Goal: Task Accomplishment & Management: Manage account settings

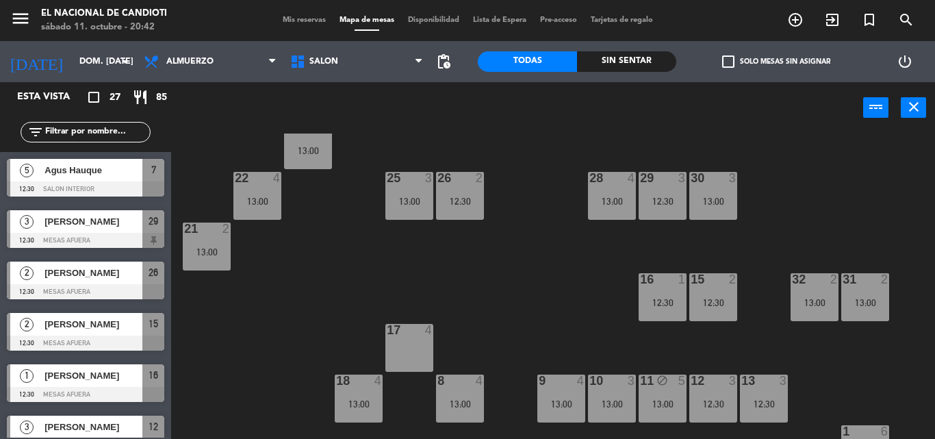
scroll to position [17, 0]
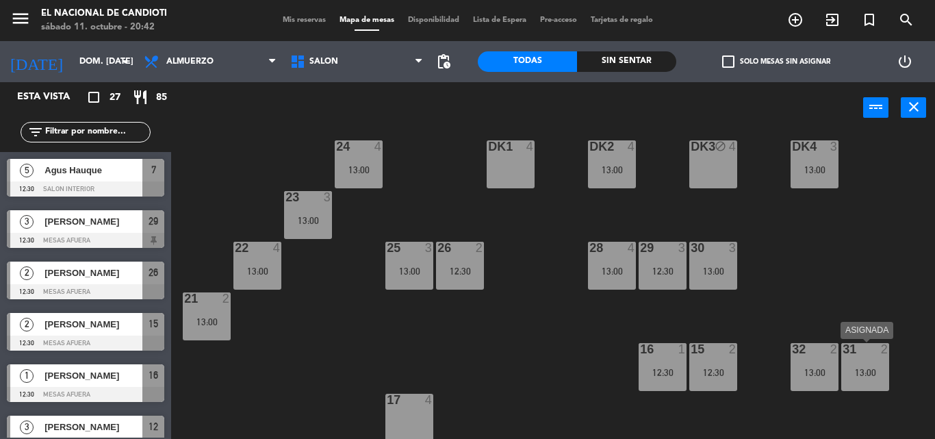
click at [854, 353] on div at bounding box center [864, 349] width 23 height 12
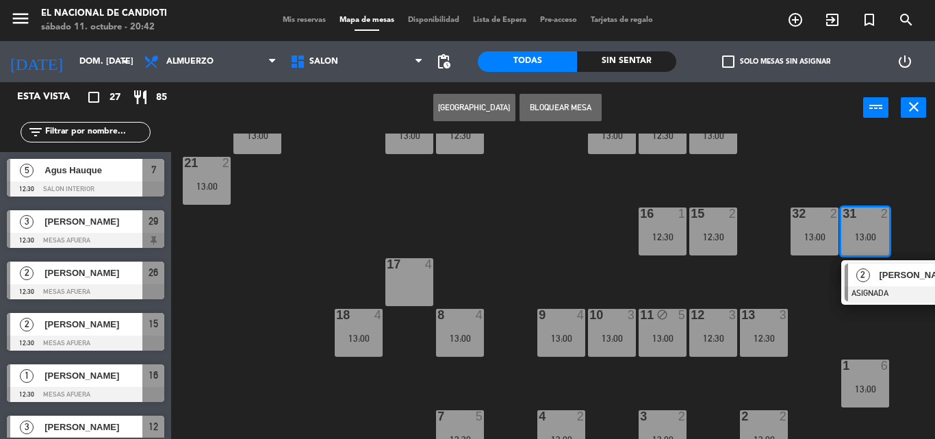
scroll to position [154, 0]
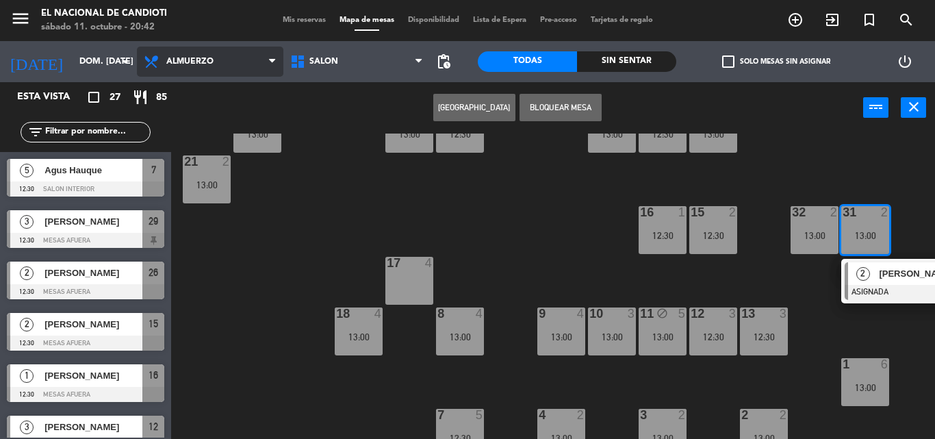
click at [257, 60] on span "Almuerzo" at bounding box center [210, 62] width 146 height 30
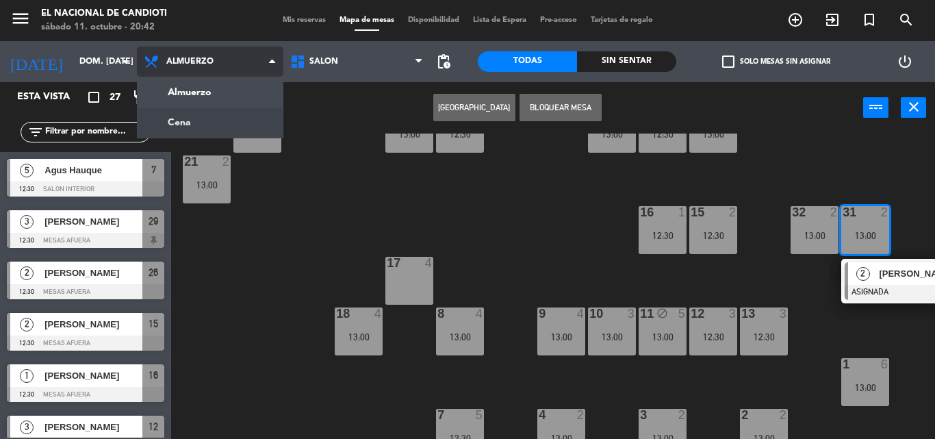
scroll to position [0, 0]
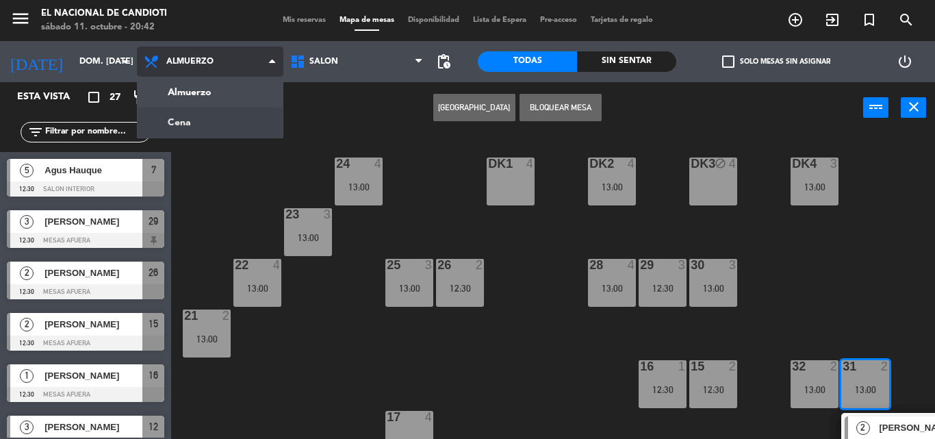
click at [220, 125] on ng-component "menu El Nacional de Candioti sábado 11. octubre - 20:42 Mis reservas Mapa de me…" at bounding box center [467, 219] width 935 height 439
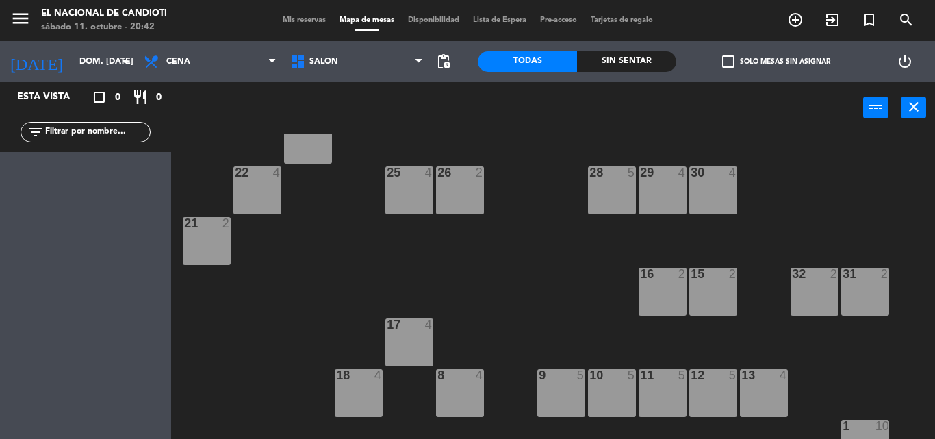
scroll to position [68, 0]
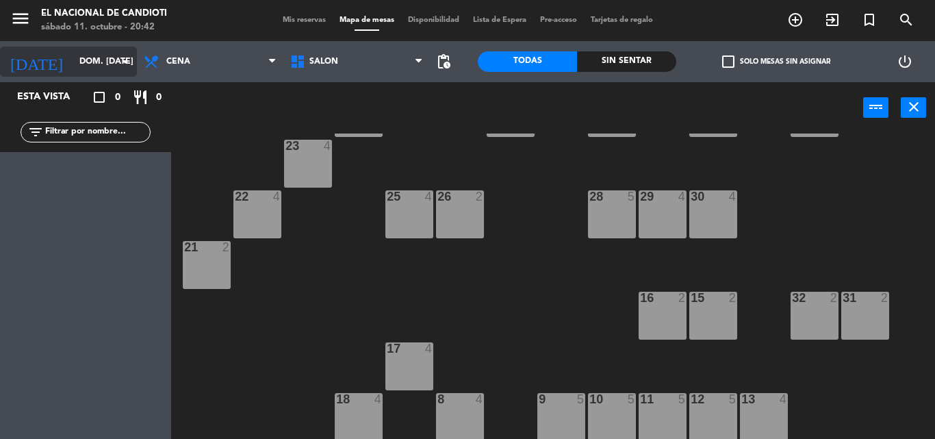
click at [111, 67] on input "dom. [DATE]" at bounding box center [131, 61] width 116 height 23
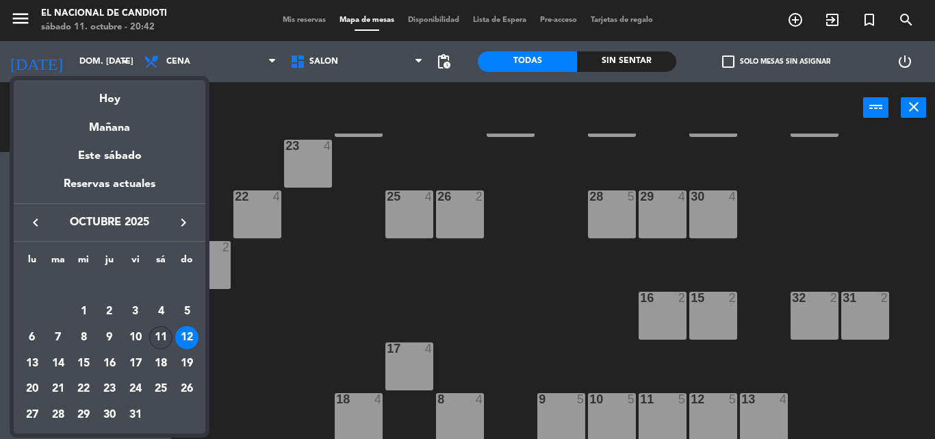
click at [155, 334] on div "11" at bounding box center [160, 337] width 23 height 23
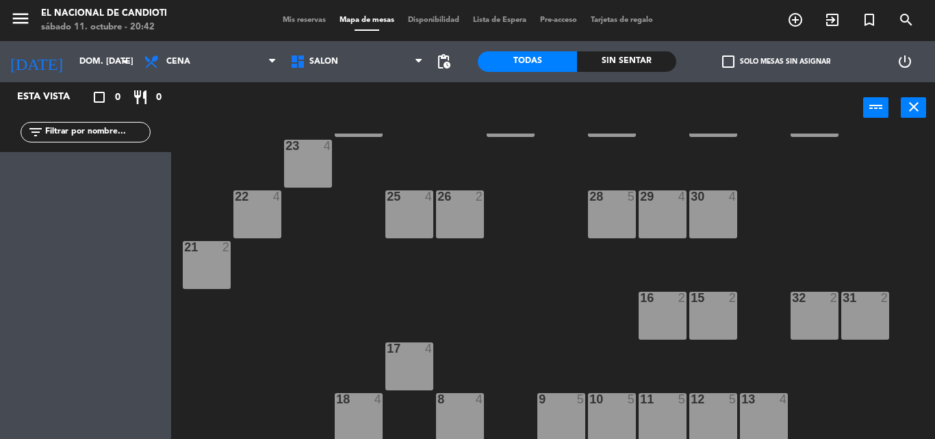
type input "sáb. [DATE]"
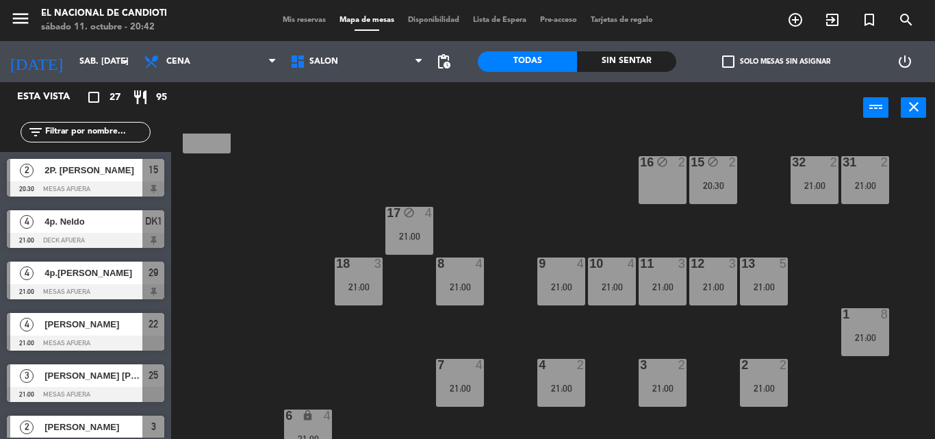
scroll to position [205, 0]
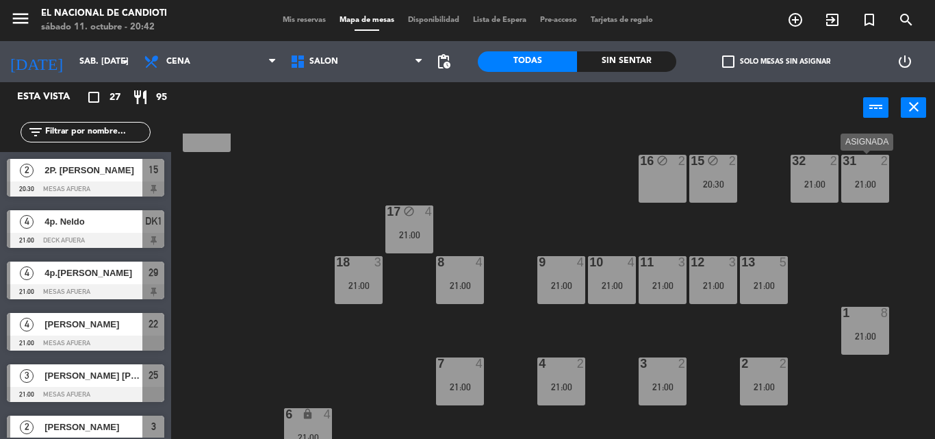
click at [876, 174] on div "31 2 21:00" at bounding box center [865, 179] width 48 height 48
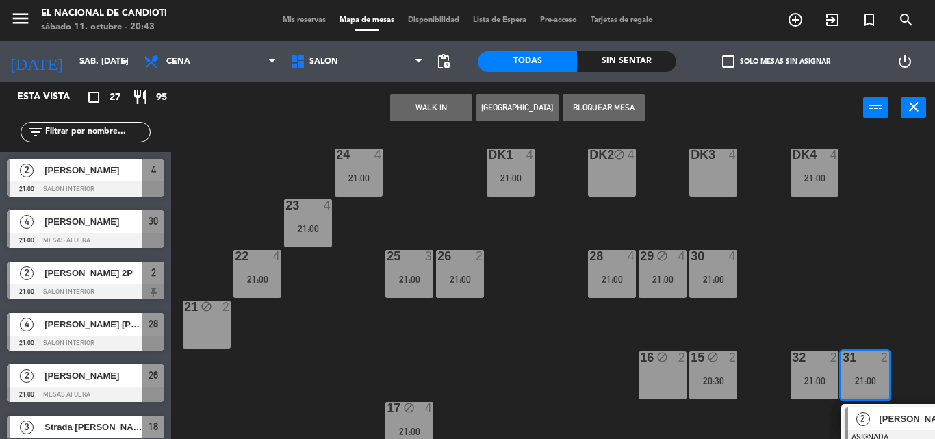
scroll to position [0, 0]
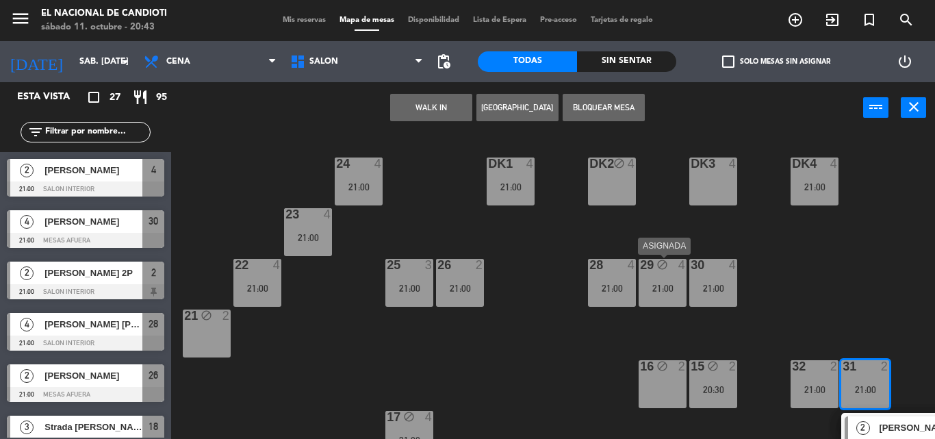
click at [656, 278] on div "29 block 4 21:00" at bounding box center [662, 283] width 48 height 48
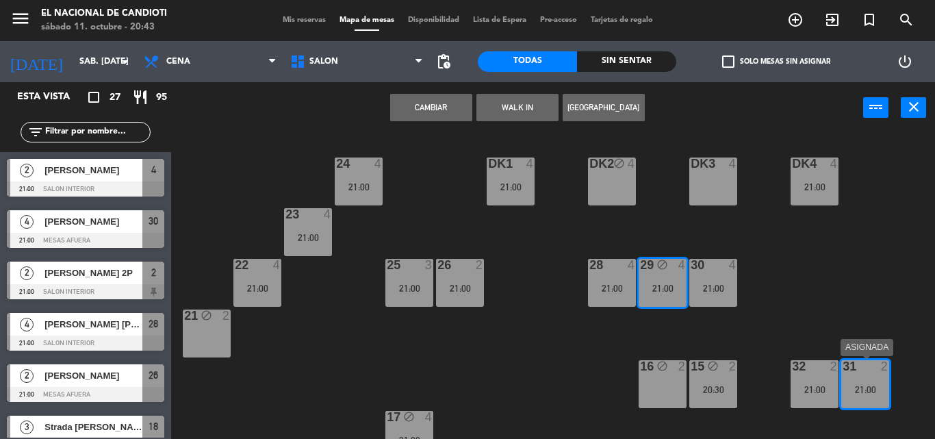
drag, startPoint x: 866, startPoint y: 382, endPoint x: 755, endPoint y: 374, distance: 111.1
click at [864, 382] on div "31 2 21:00" at bounding box center [865, 384] width 48 height 48
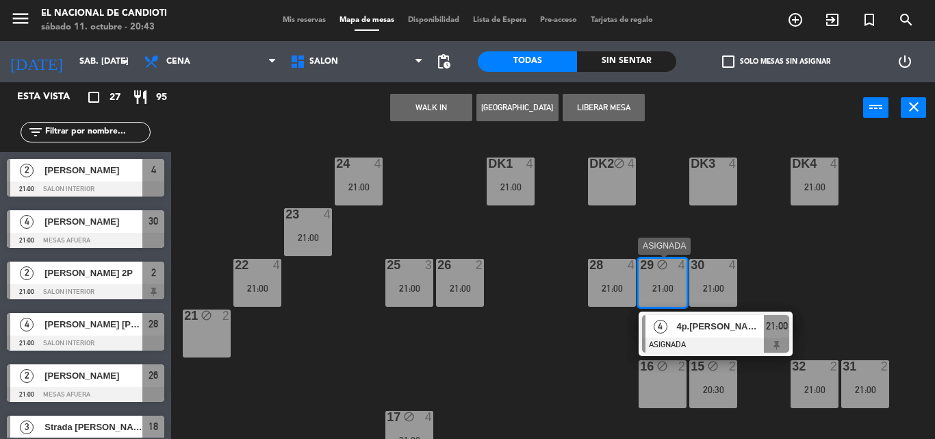
click at [656, 278] on div "29 block 4 21:00" at bounding box center [662, 283] width 48 height 48
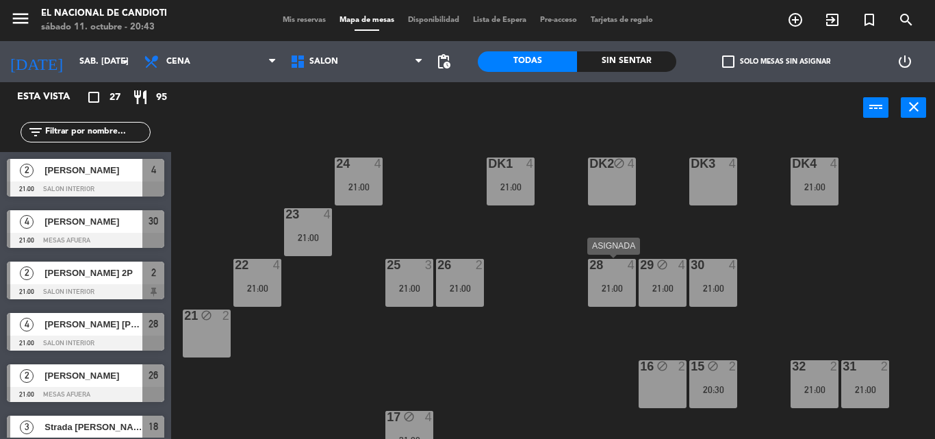
click at [611, 283] on div "21:00" at bounding box center [612, 288] width 48 height 10
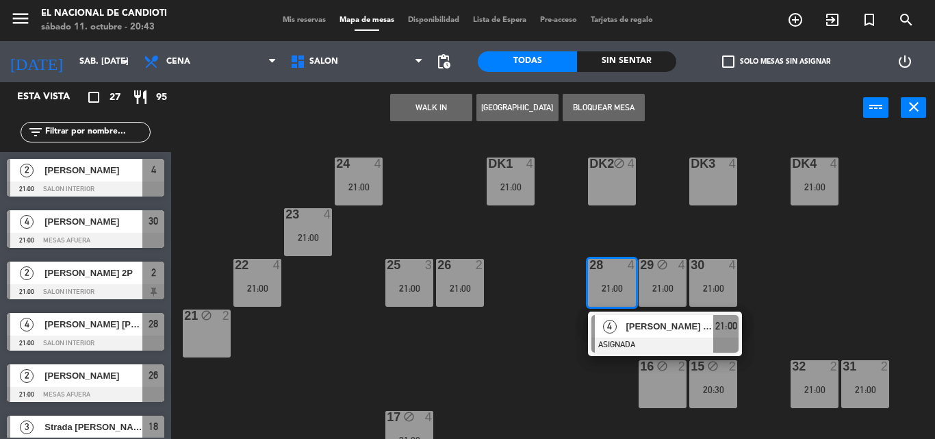
click at [615, 283] on div "21:00" at bounding box center [612, 288] width 48 height 10
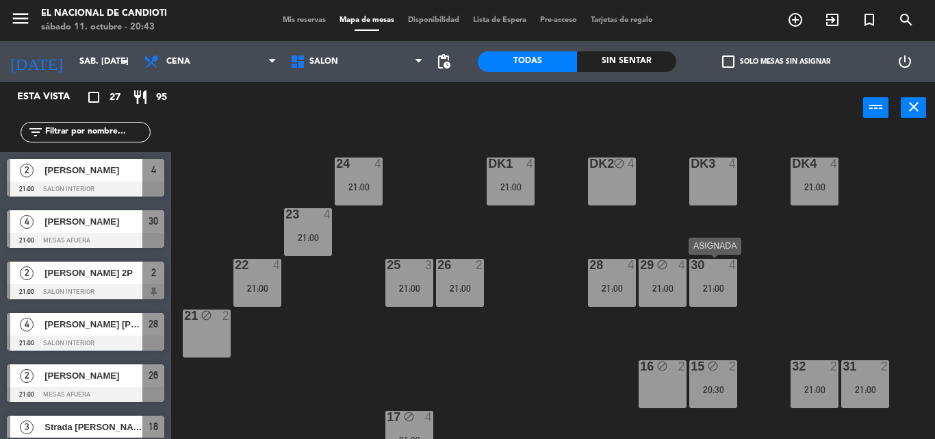
click at [725, 277] on div "30 4 21:00" at bounding box center [713, 283] width 48 height 48
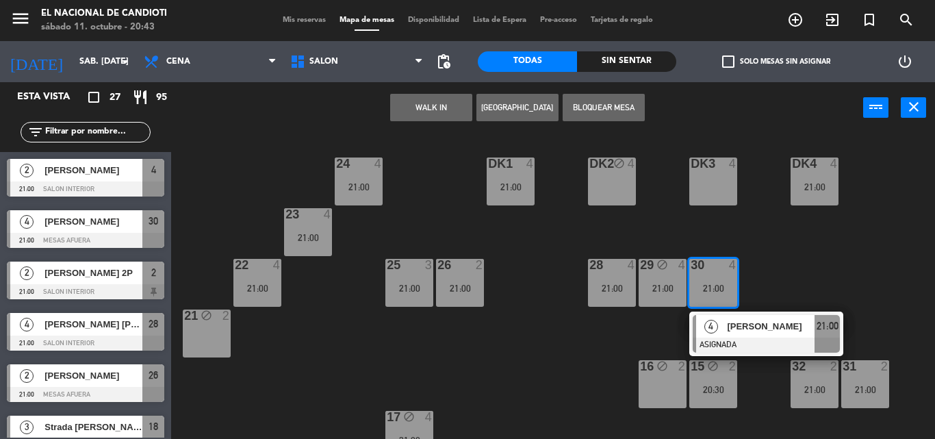
click at [725, 277] on div "30 4 21:00" at bounding box center [713, 283] width 48 height 48
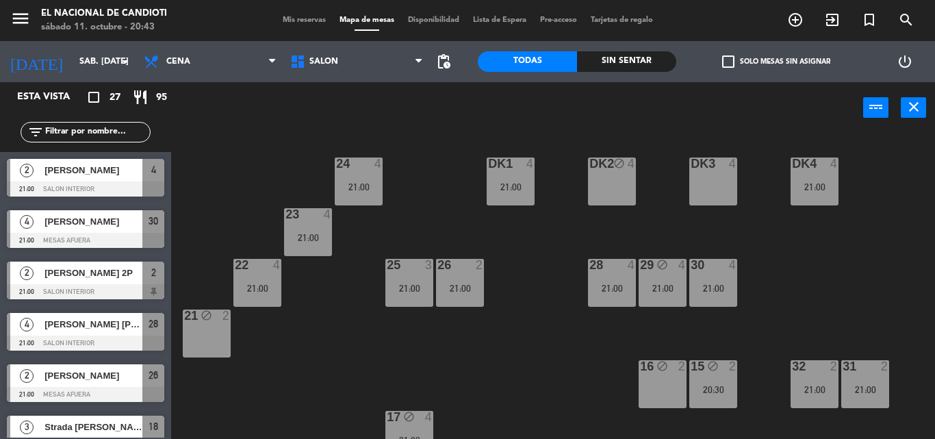
click at [870, 372] on div at bounding box center [864, 366] width 23 height 12
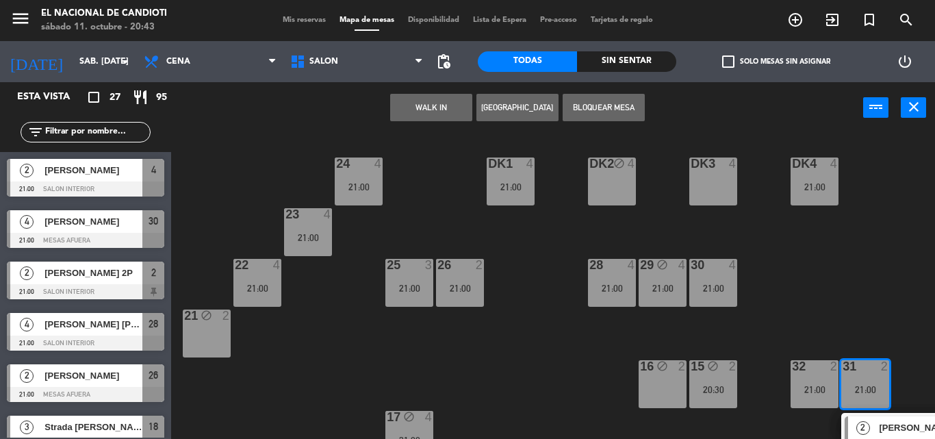
click at [867, 367] on div at bounding box center [864, 366] width 23 height 12
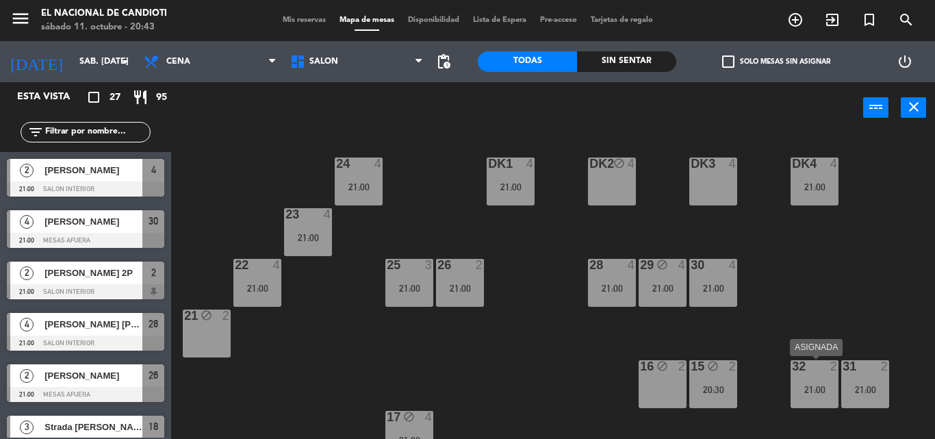
click at [810, 378] on div "32 2 21:00" at bounding box center [814, 384] width 48 height 48
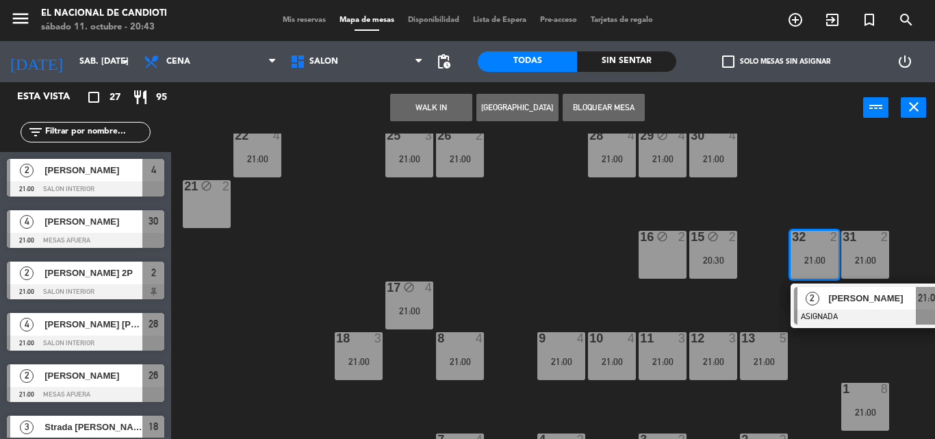
scroll to position [137, 0]
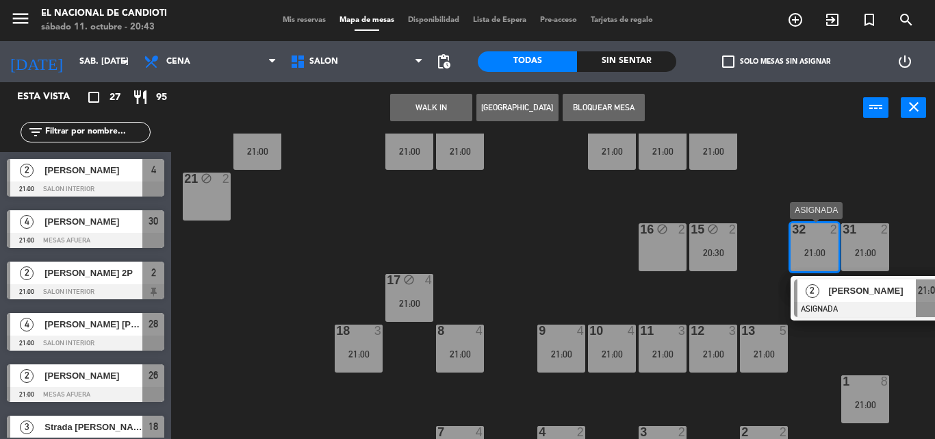
click at [805, 265] on div "32 2 21:00" at bounding box center [814, 247] width 48 height 48
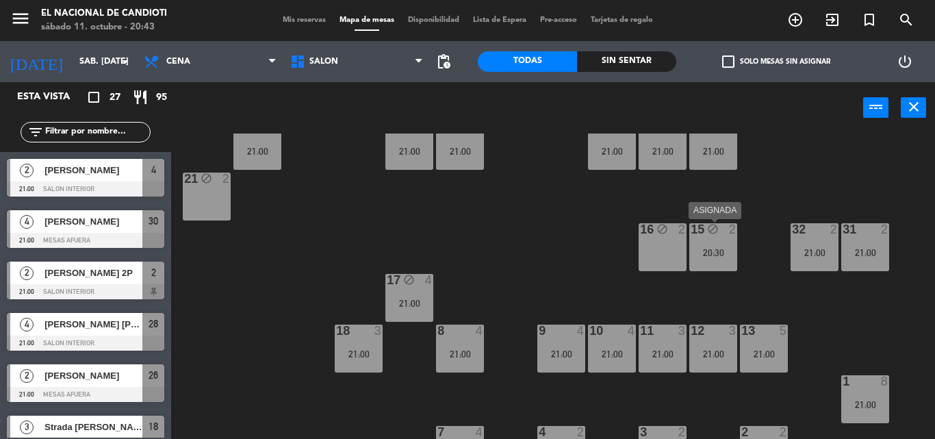
click at [717, 250] on div "20:30" at bounding box center [713, 253] width 48 height 10
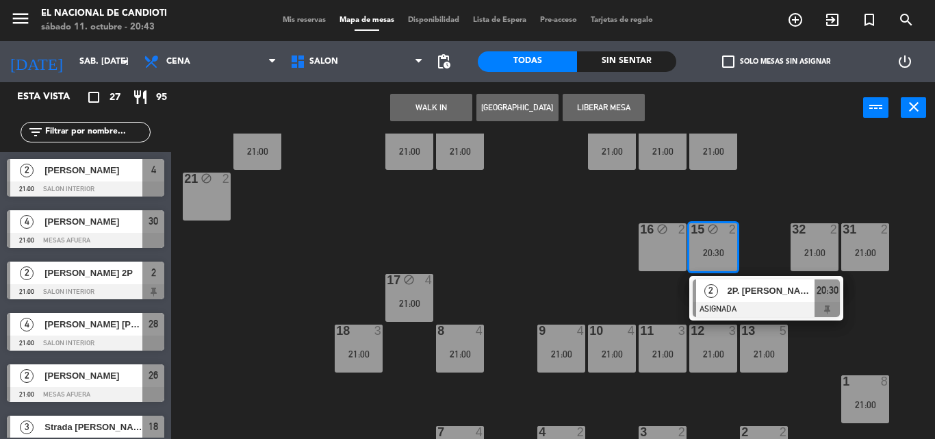
click at [715, 248] on div "20:30" at bounding box center [713, 253] width 48 height 10
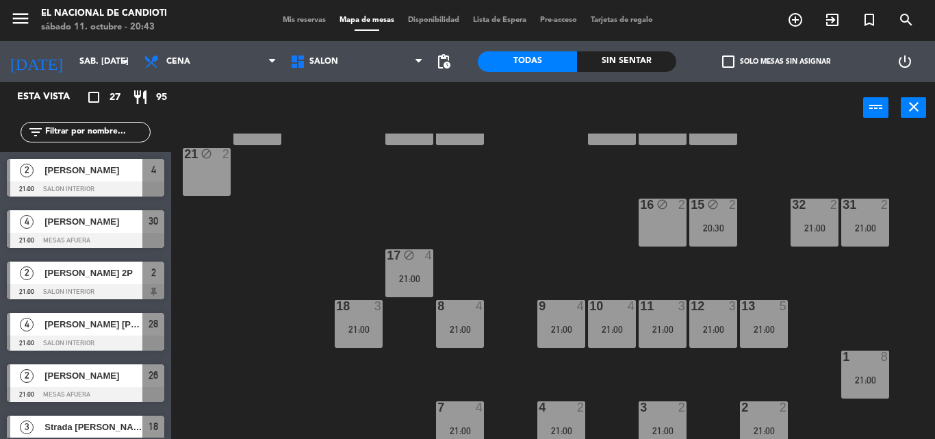
scroll to position [68, 0]
